Goal: Information Seeking & Learning: Learn about a topic

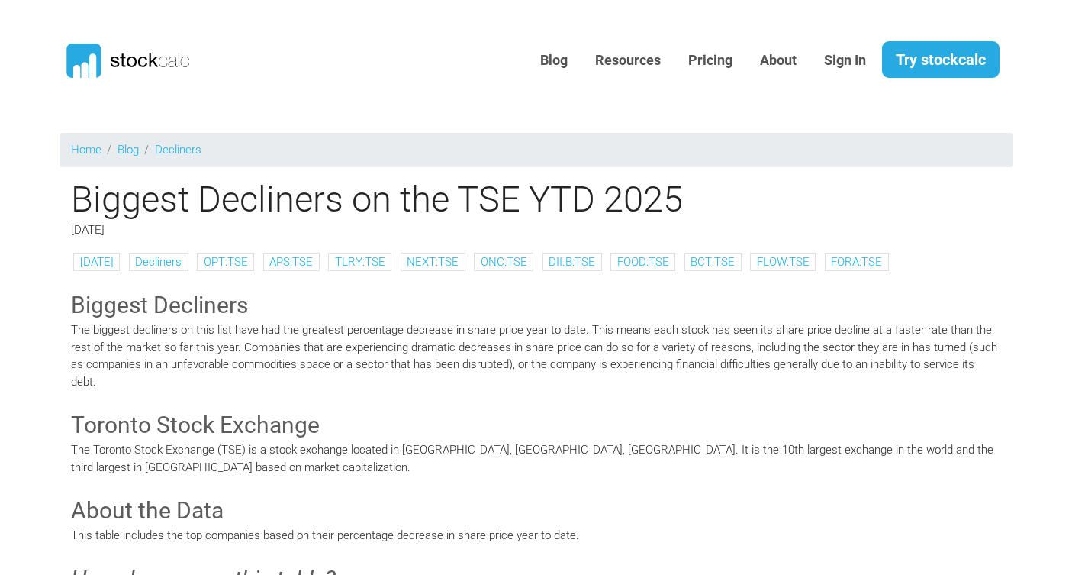
scroll to position [2791, 0]
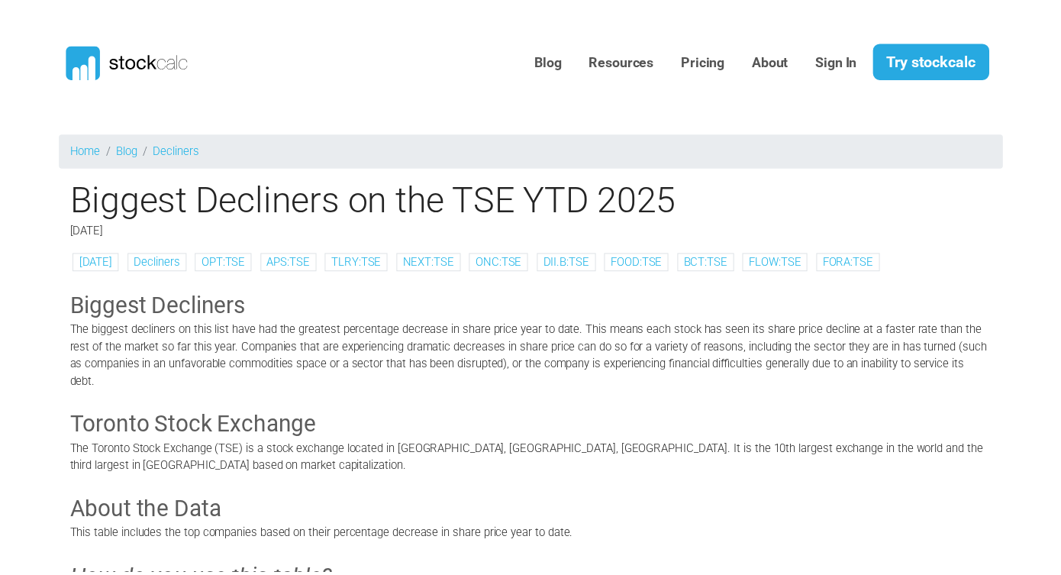
scroll to position [2791, 0]
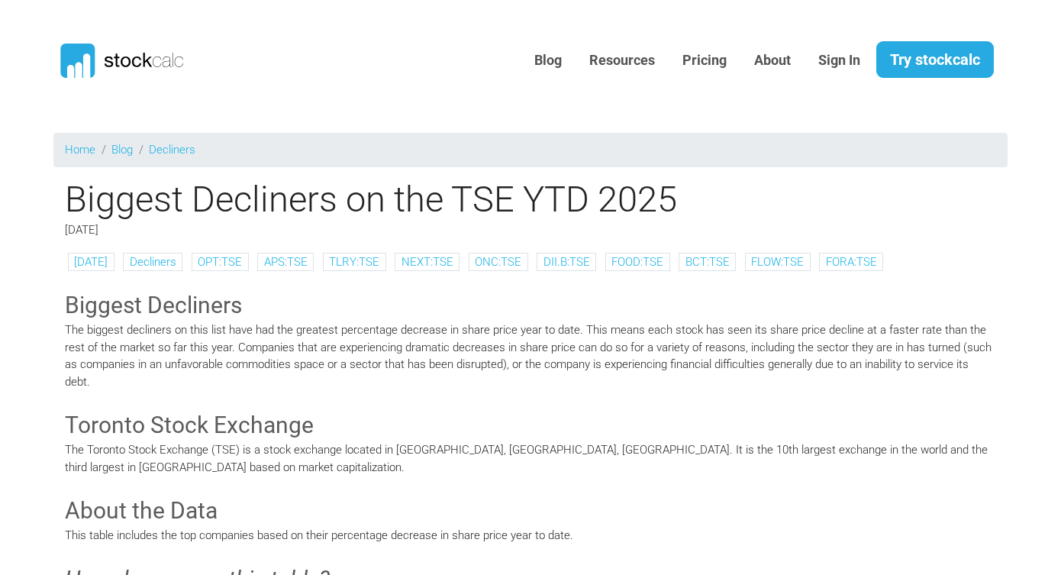
scroll to position [2791, 0]
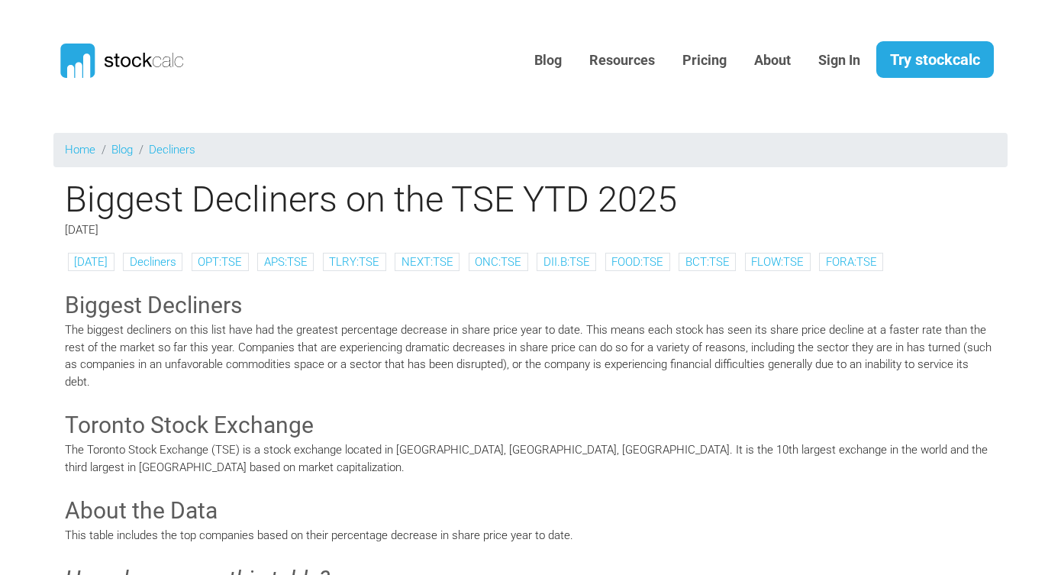
scroll to position [2791, 0]
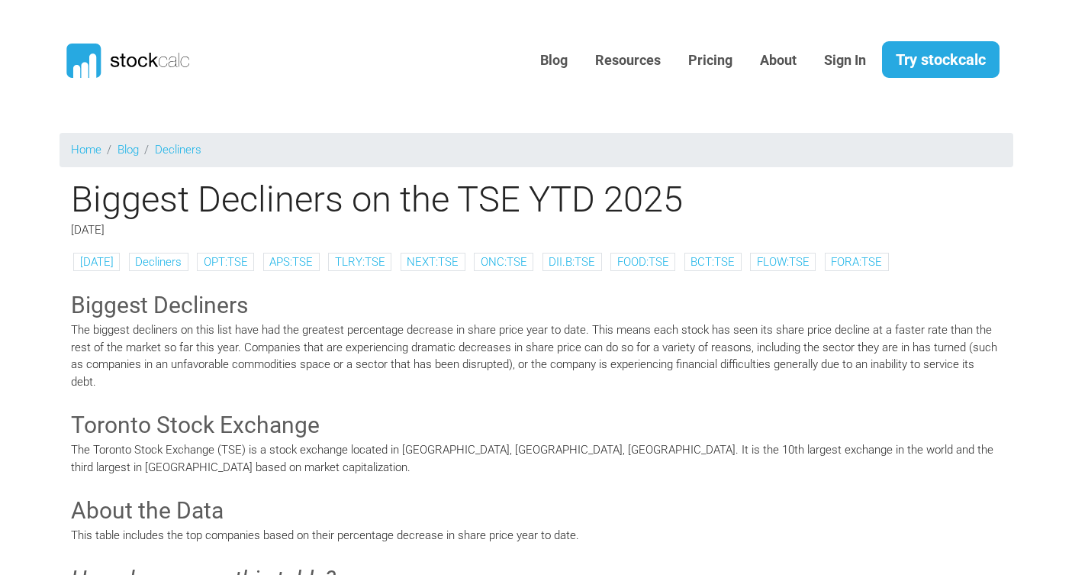
scroll to position [2791, 0]
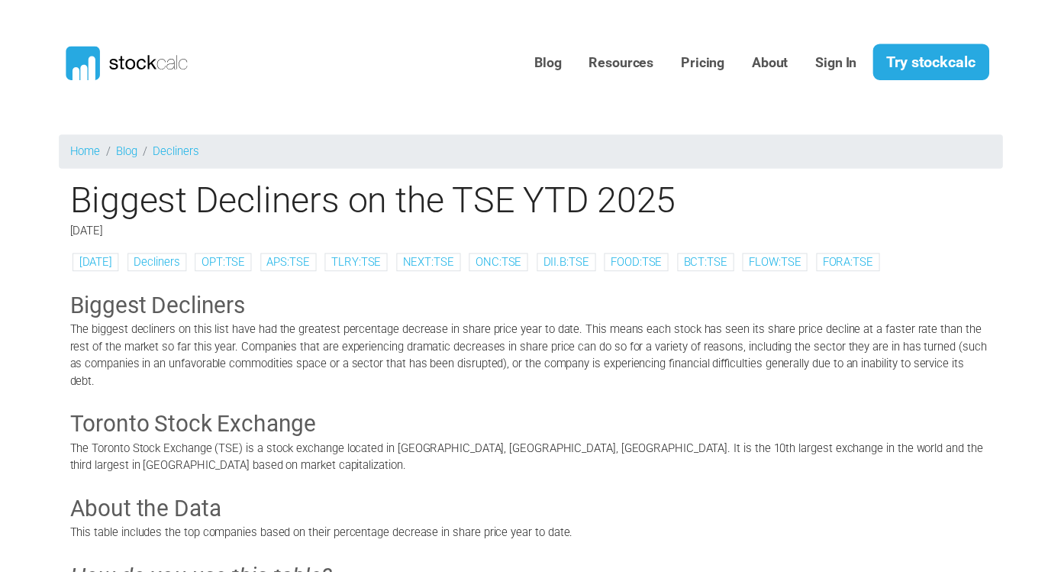
scroll to position [2791, 0]
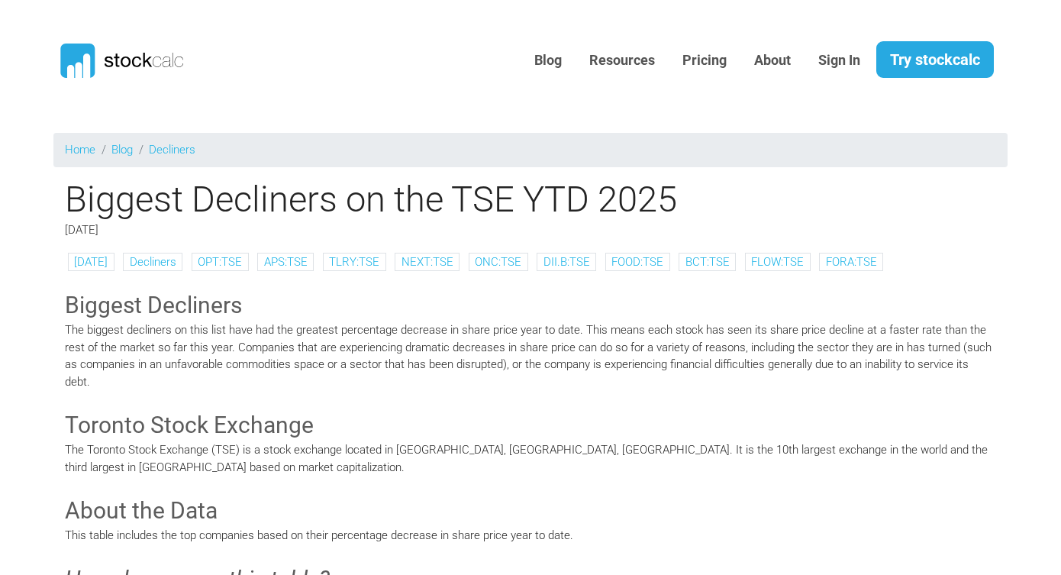
scroll to position [2791, 0]
